Goal: Check status: Check status

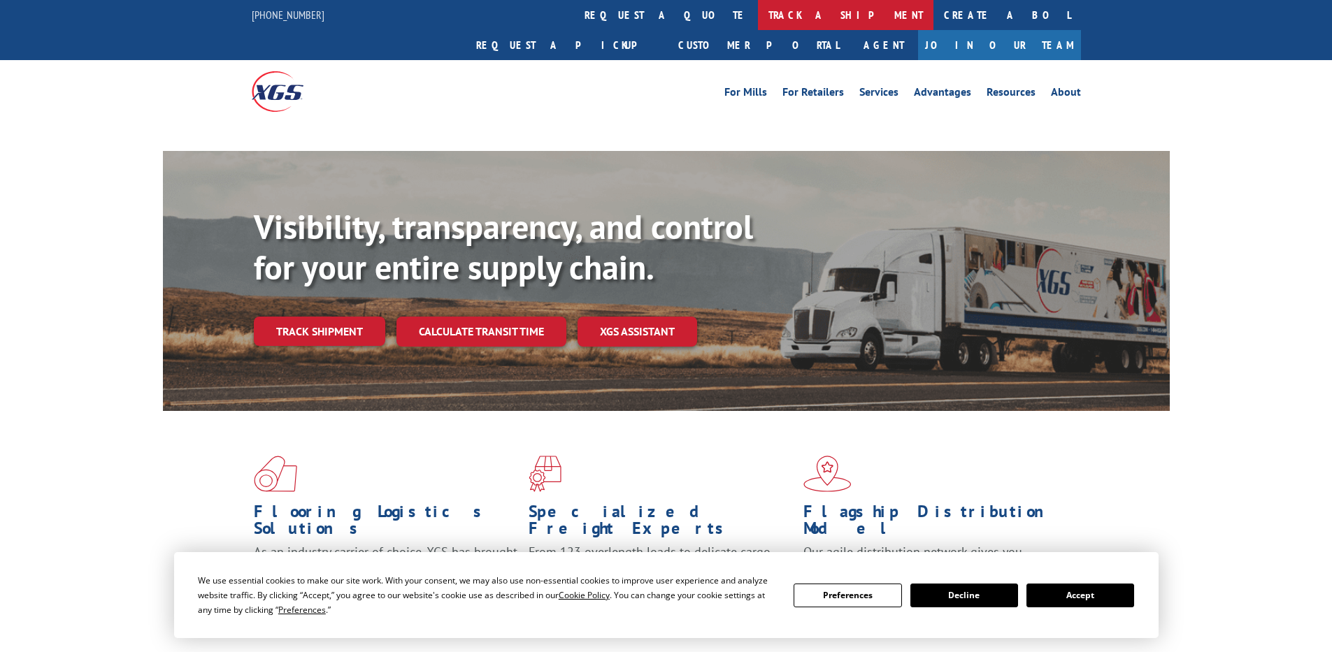
click at [758, 15] on link "track a shipment" at bounding box center [846, 15] width 176 height 30
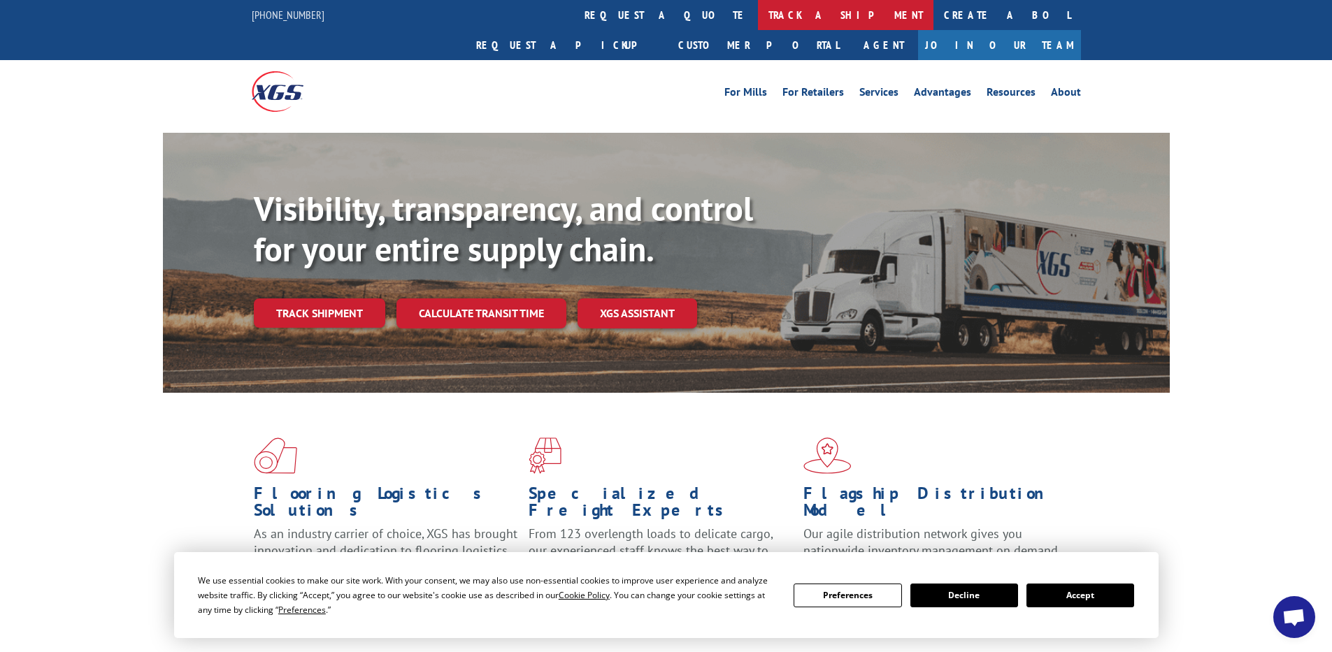
click at [758, 17] on link "track a shipment" at bounding box center [846, 15] width 176 height 30
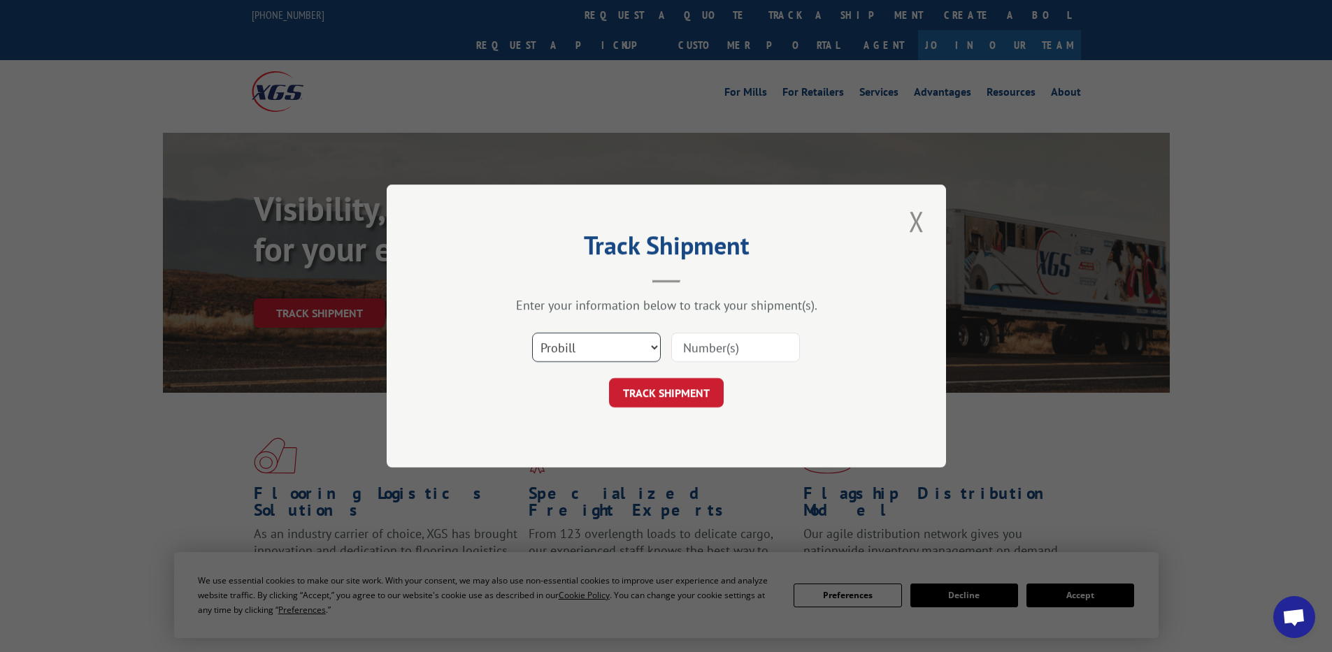
click at [565, 343] on select "Select category... Probill BOL PO" at bounding box center [596, 347] width 129 height 29
select select "po"
click at [532, 333] on select "Select category... Probill BOL PO" at bounding box center [596, 347] width 129 height 29
paste input "36529708"
click at [706, 347] on input "36529708" at bounding box center [735, 347] width 129 height 29
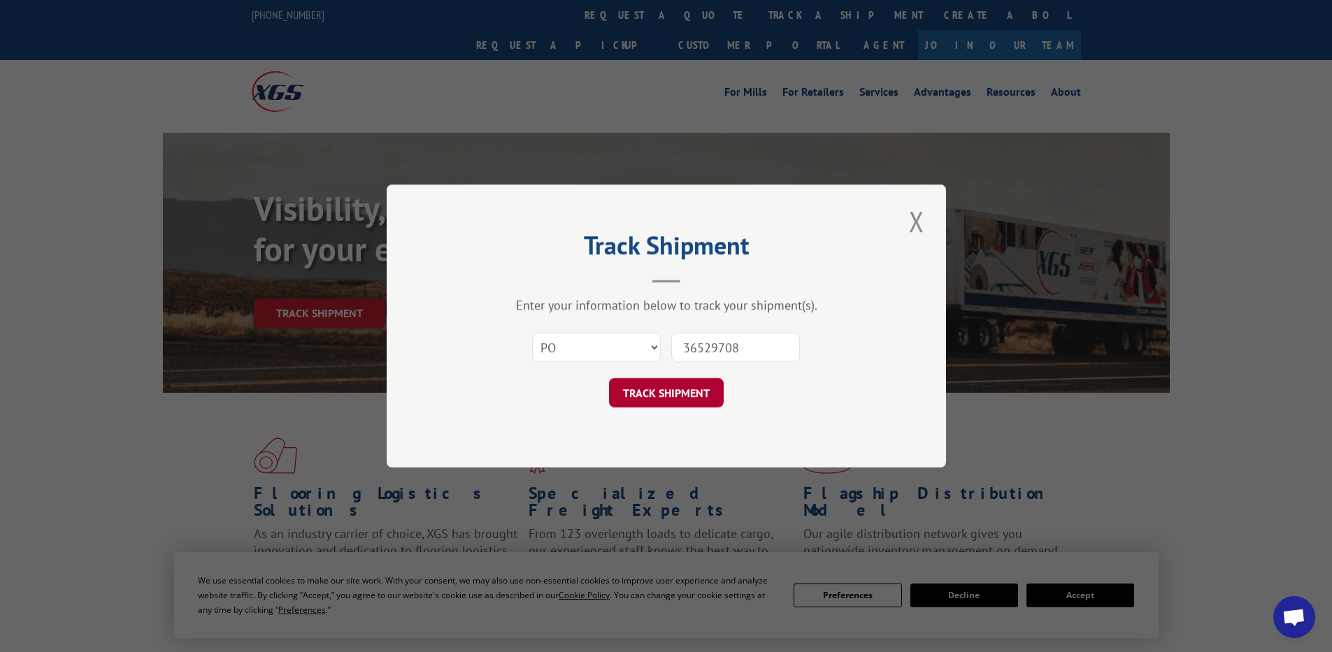
type input "36529708"
click at [632, 397] on button "TRACK SHIPMENT" at bounding box center [666, 392] width 115 height 29
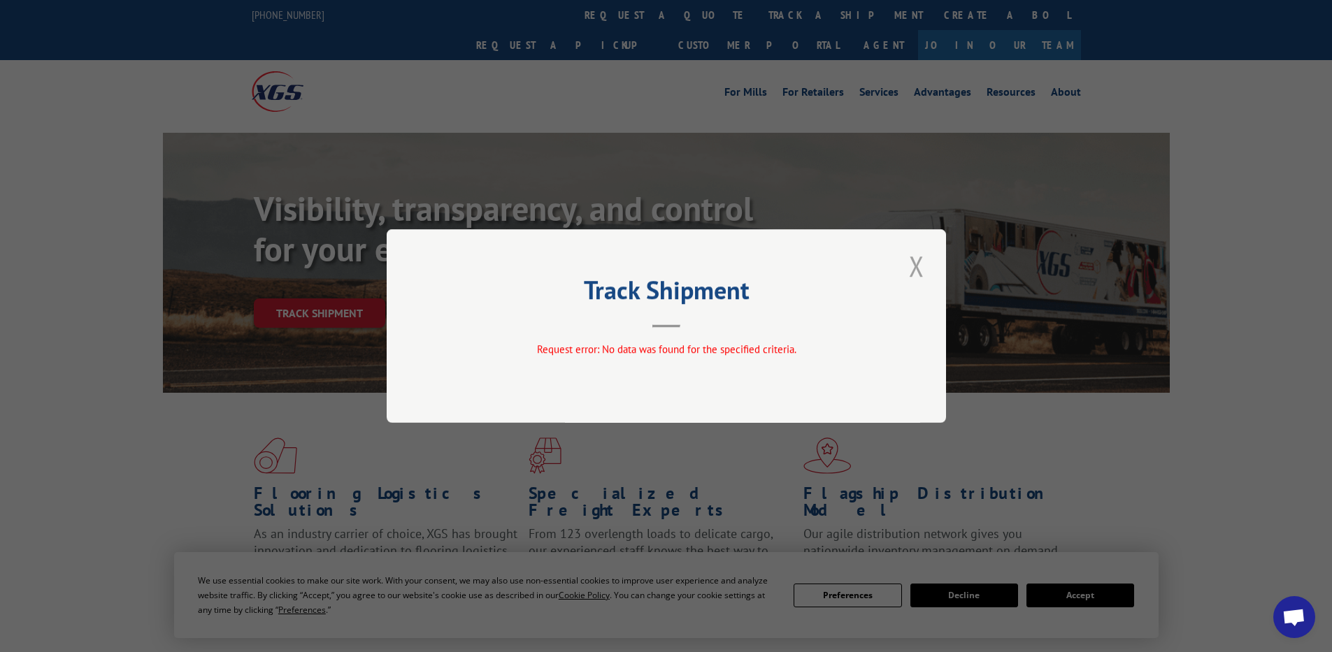
click at [913, 268] on button "Close modal" at bounding box center [917, 266] width 24 height 38
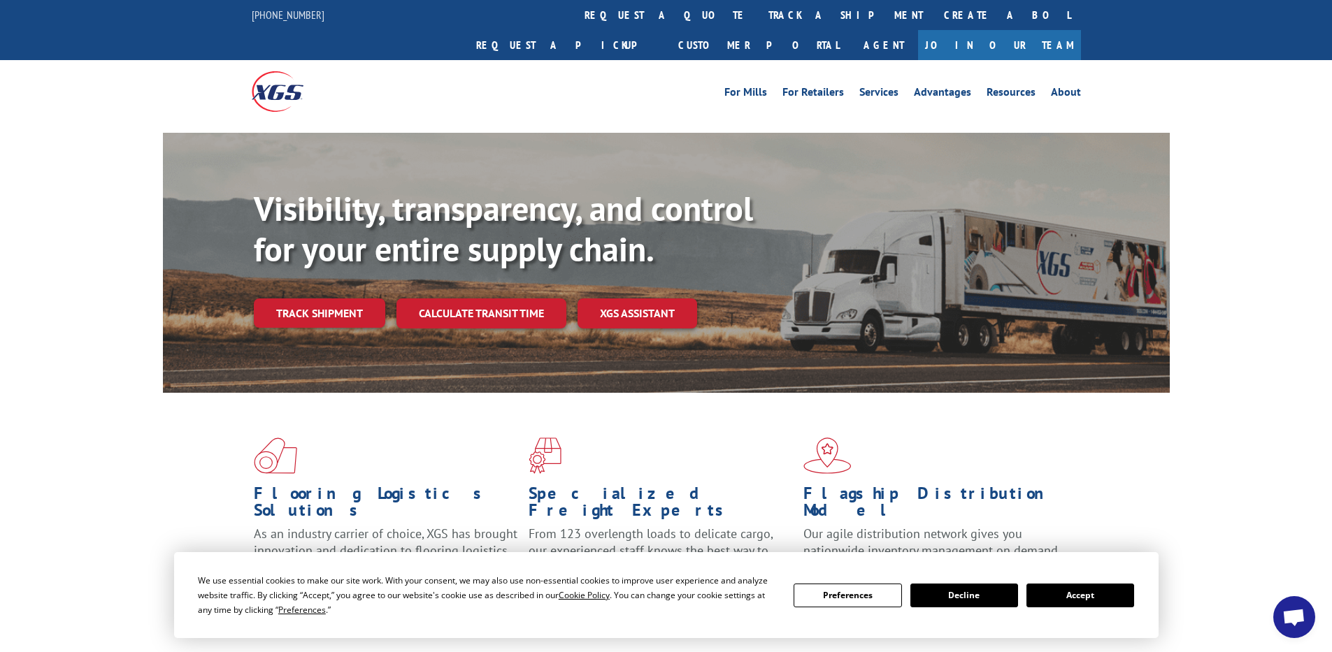
click at [1241, 123] on div at bounding box center [666, 128] width 1332 height 10
